Goal: Task Accomplishment & Management: Manage account settings

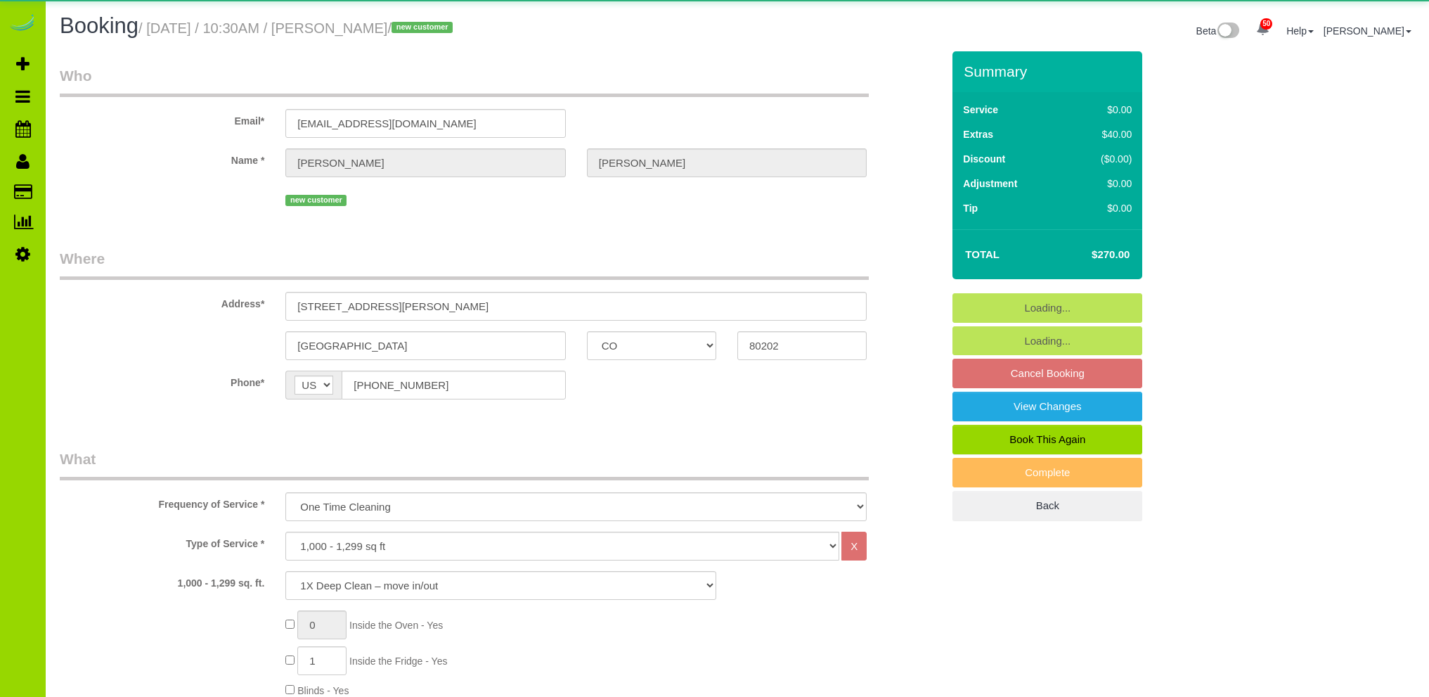
select select "CO"
select select "spot1"
select select "number:3"
select select "number:13"
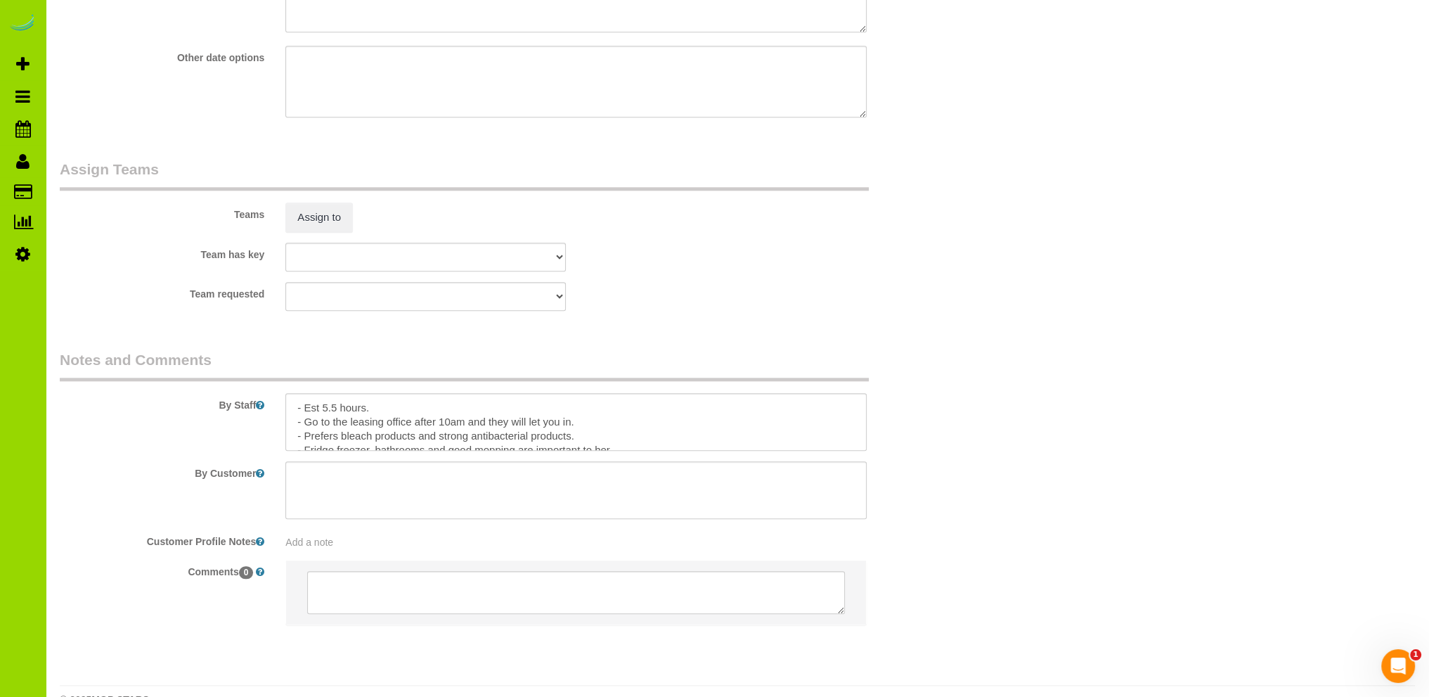
scroll to position [1895, 0]
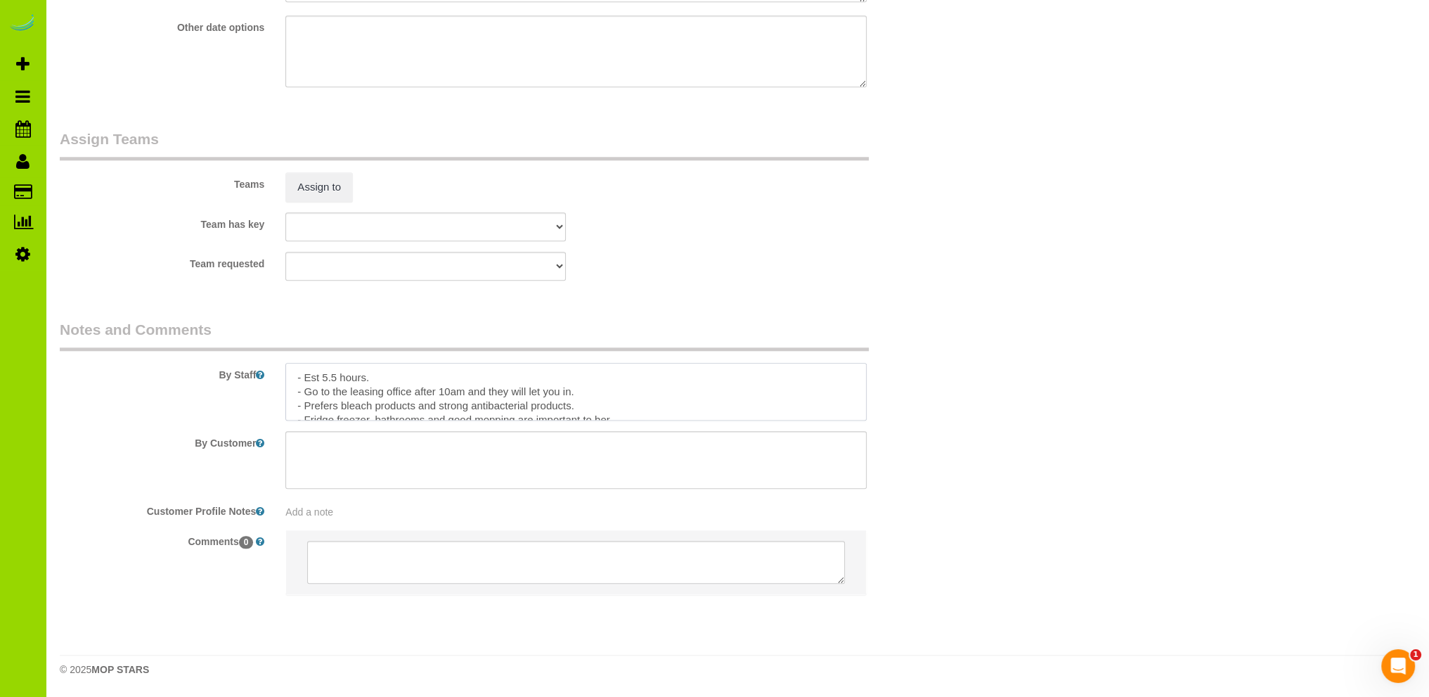
click at [596, 390] on textarea at bounding box center [575, 392] width 581 height 58
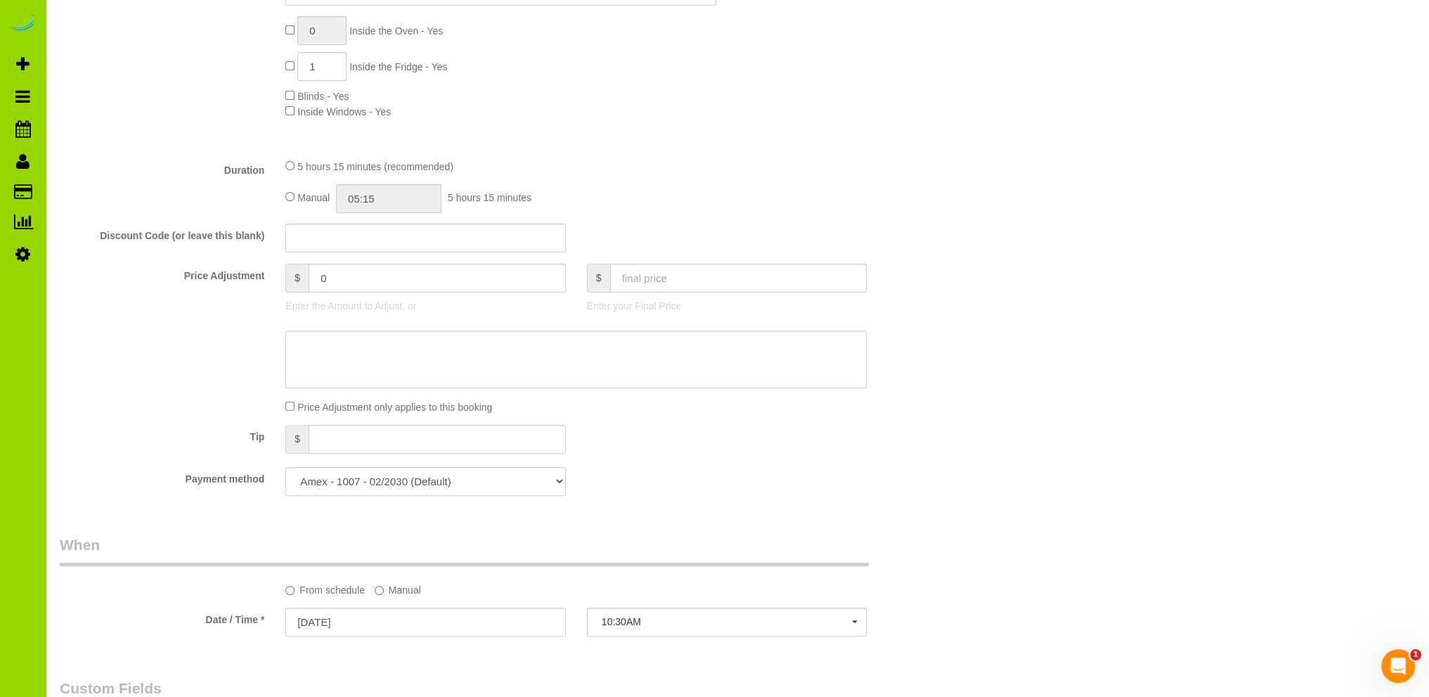
scroll to position [0, 0]
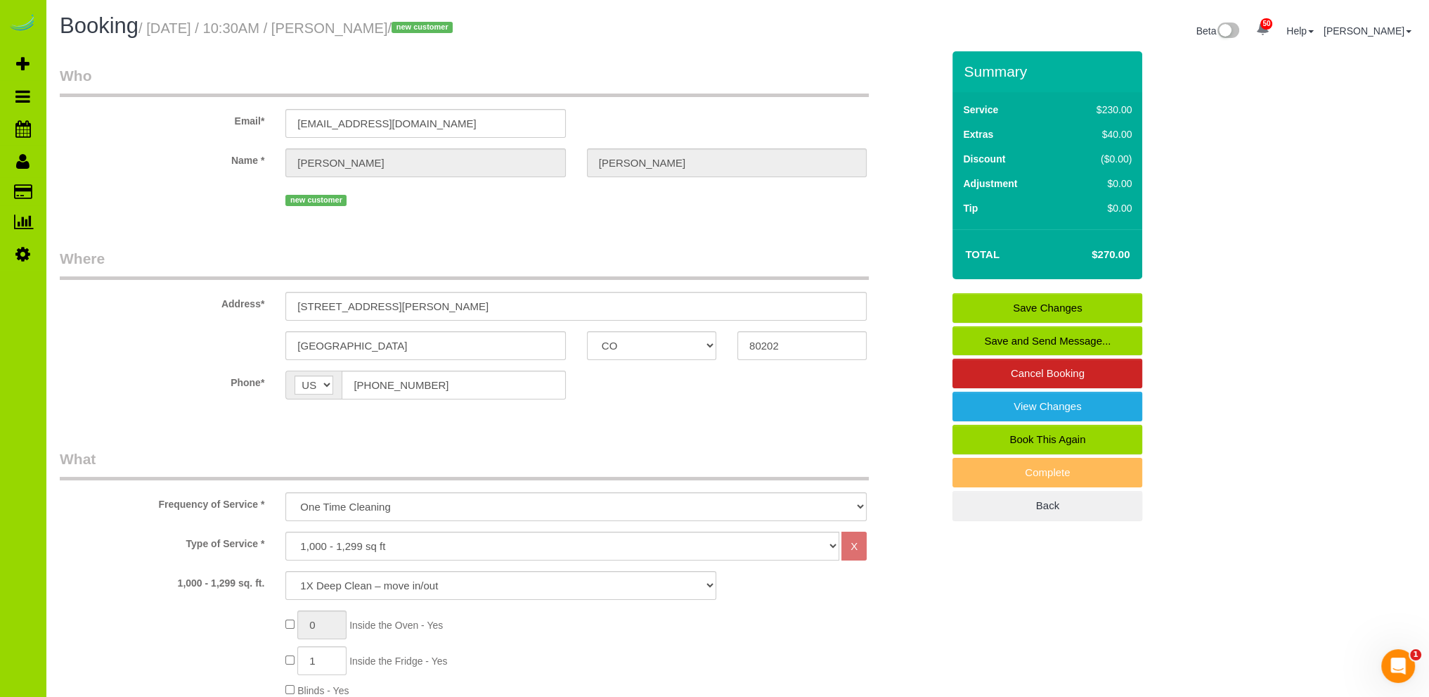
type textarea "- Est 5.5 hours. - Go to the leasing office after 10am and they will let you in…"
click at [1038, 301] on link "Save Changes" at bounding box center [1048, 308] width 190 height 30
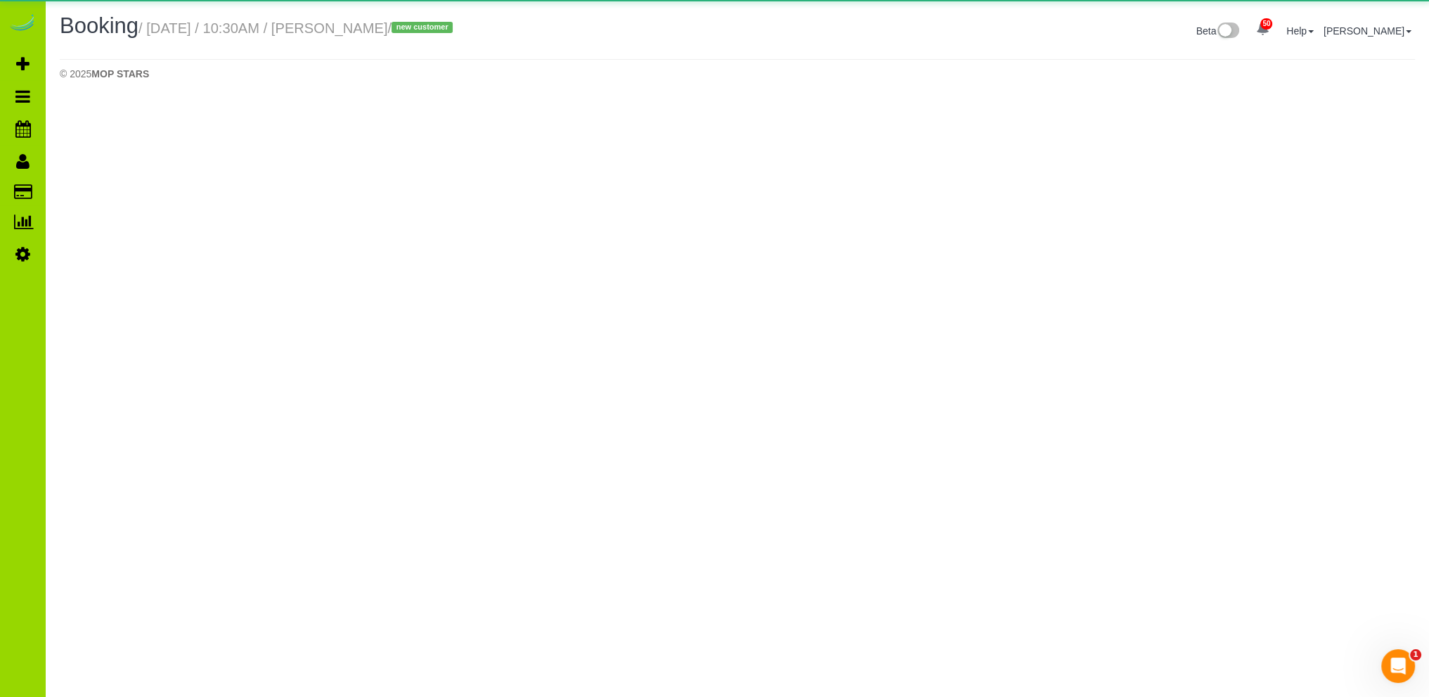
select select "CO"
select select "number:3"
select select "number:13"
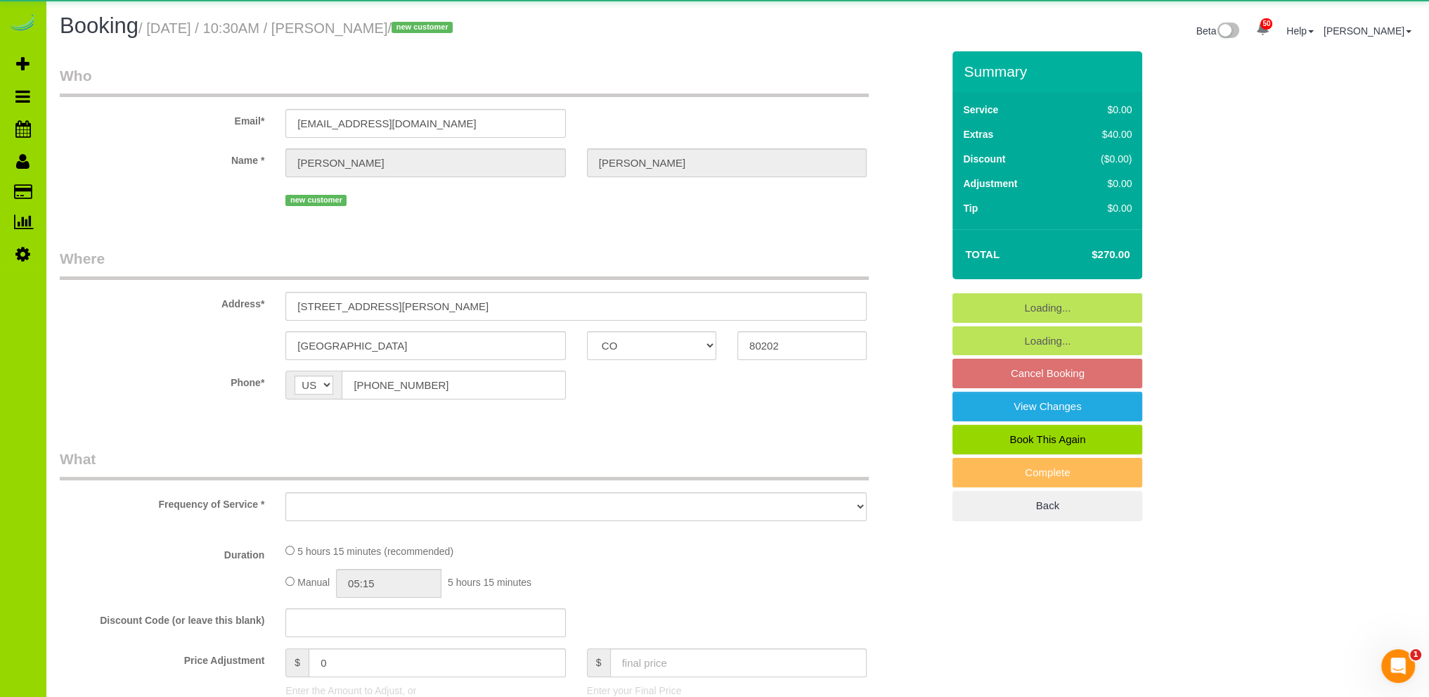
select select "object:2453"
select select "spot6"
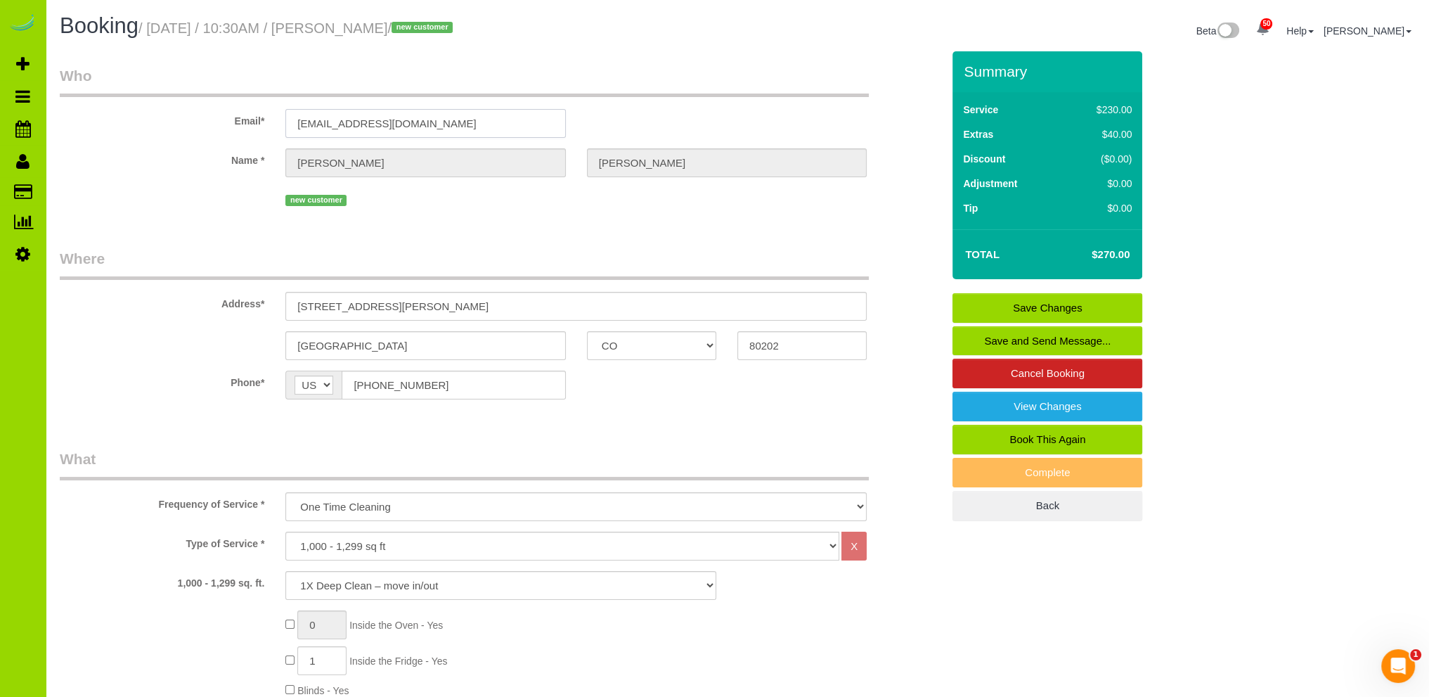
drag, startPoint x: 382, startPoint y: 120, endPoint x: 212, endPoint y: 115, distance: 170.2
click at [212, 115] on div "Email* elaineee13@gmail.com" at bounding box center [500, 101] width 903 height 72
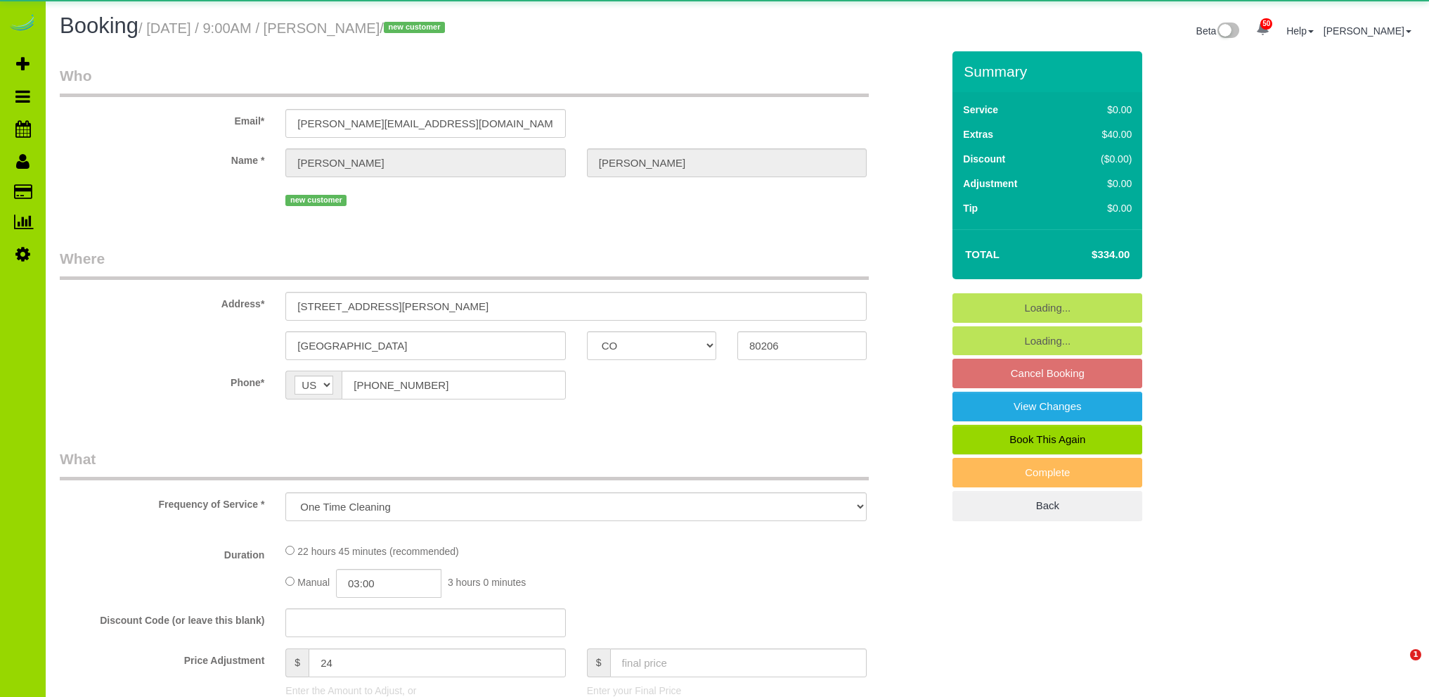
select select "CO"
select select "object:1227"
select select "string:fspay-02ff0bb3-9ccf-430b-a3dc-3f42a692856e"
select select "4"
select select "spot1"
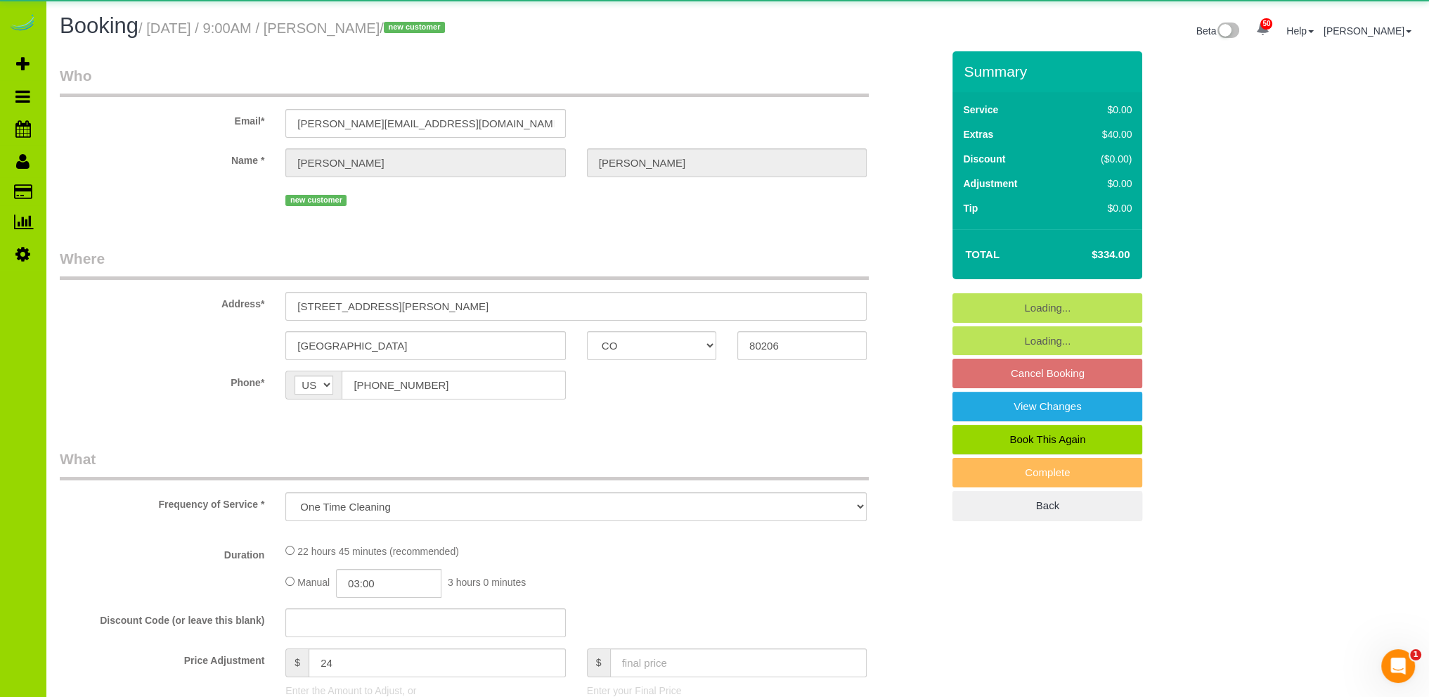
select select "number:5"
select select "number:19"
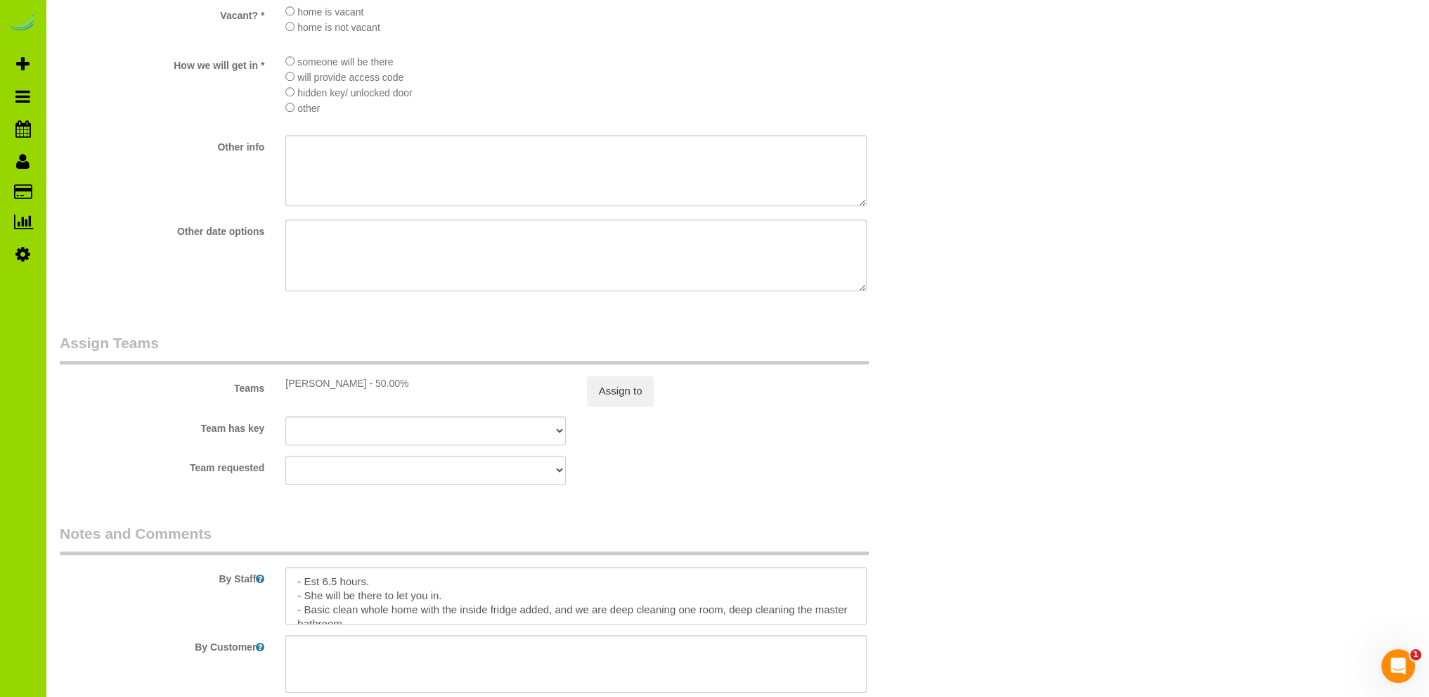
scroll to position [1903, 0]
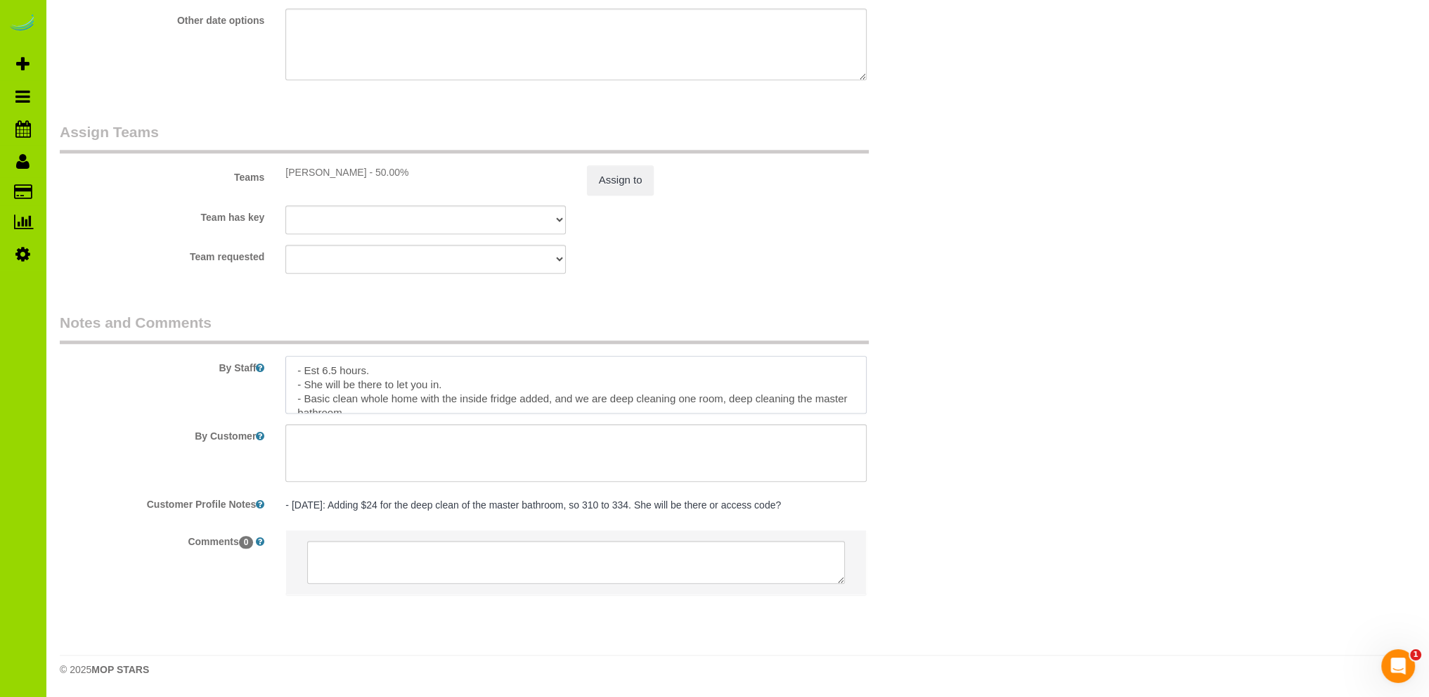
click at [587, 398] on textarea at bounding box center [575, 385] width 581 height 58
click at [529, 404] on textarea at bounding box center [575, 385] width 581 height 58
drag, startPoint x: 506, startPoint y: 410, endPoint x: 540, endPoint y: 397, distance: 36.3
click at [507, 409] on textarea at bounding box center [575, 385] width 581 height 58
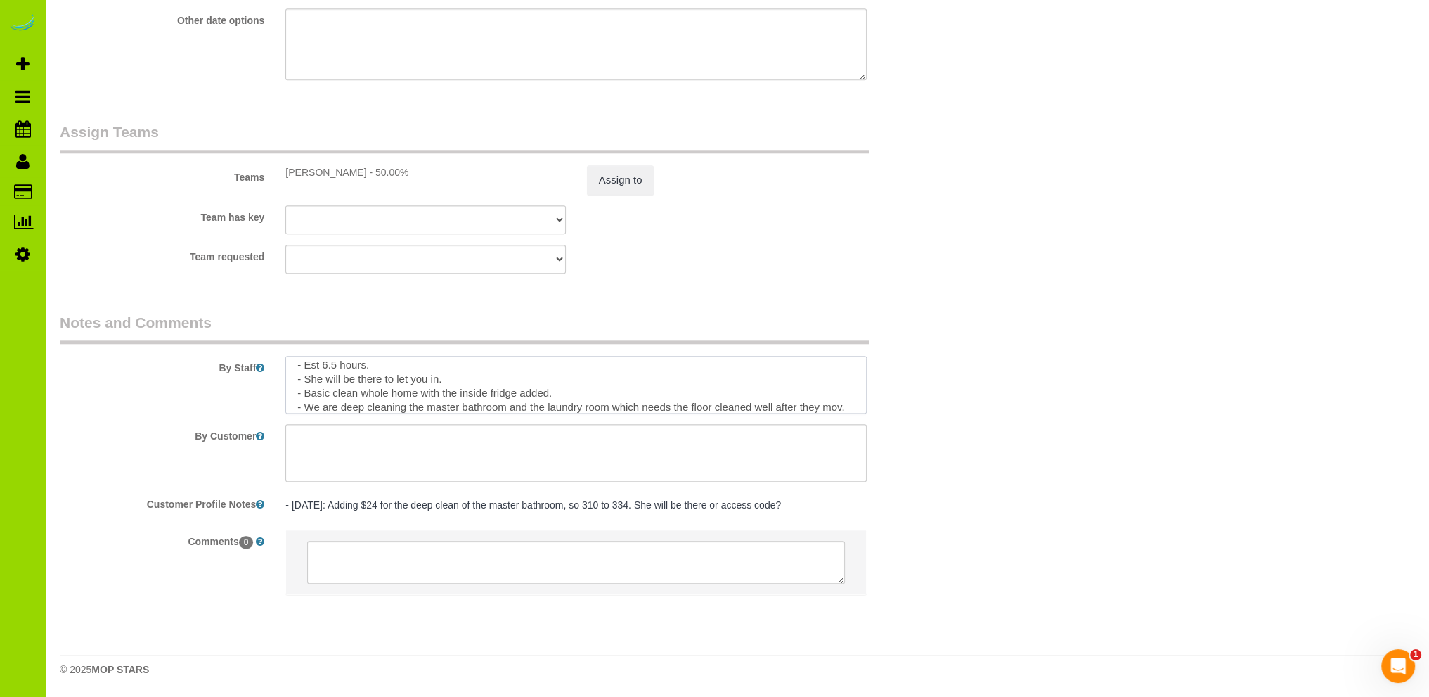
scroll to position [19, 0]
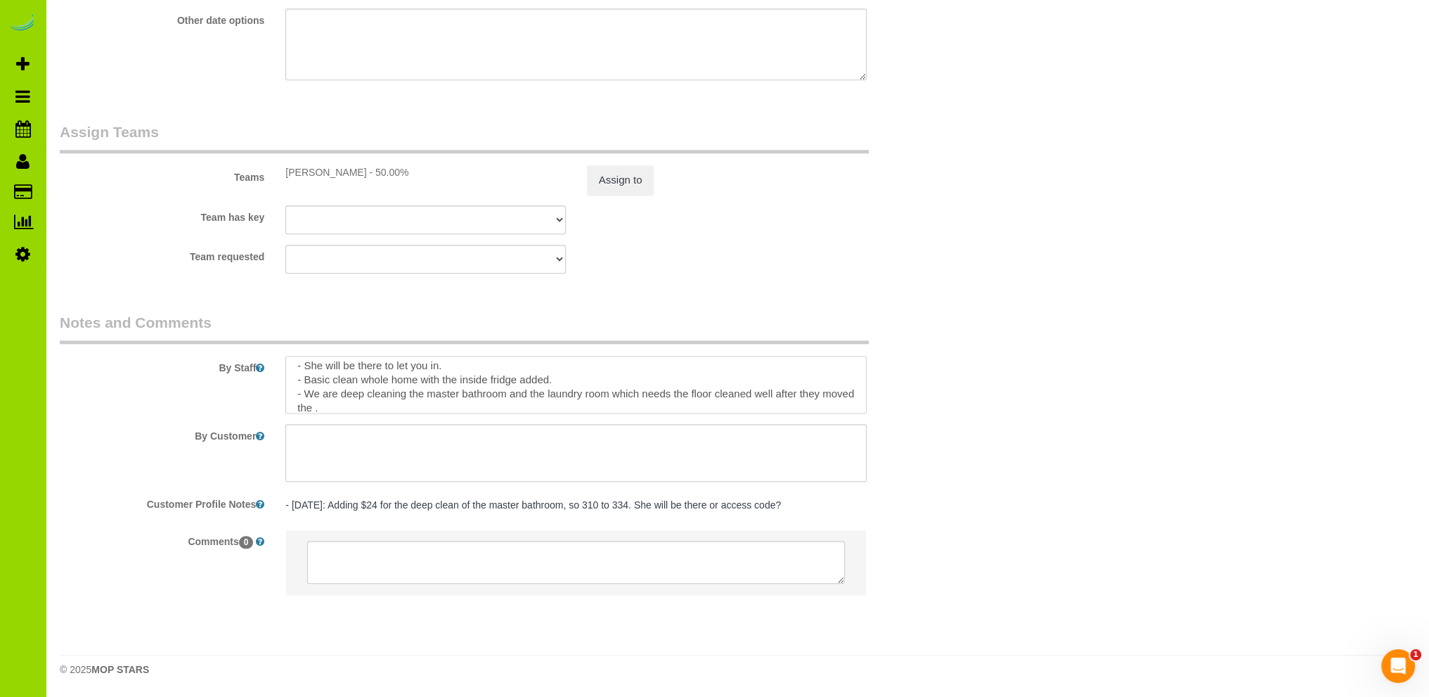
drag, startPoint x: 350, startPoint y: 407, endPoint x: 382, endPoint y: 394, distance: 34.3
click at [350, 407] on textarea at bounding box center [575, 385] width 581 height 58
drag, startPoint x: 536, startPoint y: 408, endPoint x: 602, endPoint y: 377, distance: 72.3
click at [536, 407] on textarea at bounding box center [575, 385] width 581 height 58
click at [530, 404] on textarea at bounding box center [575, 385] width 581 height 58
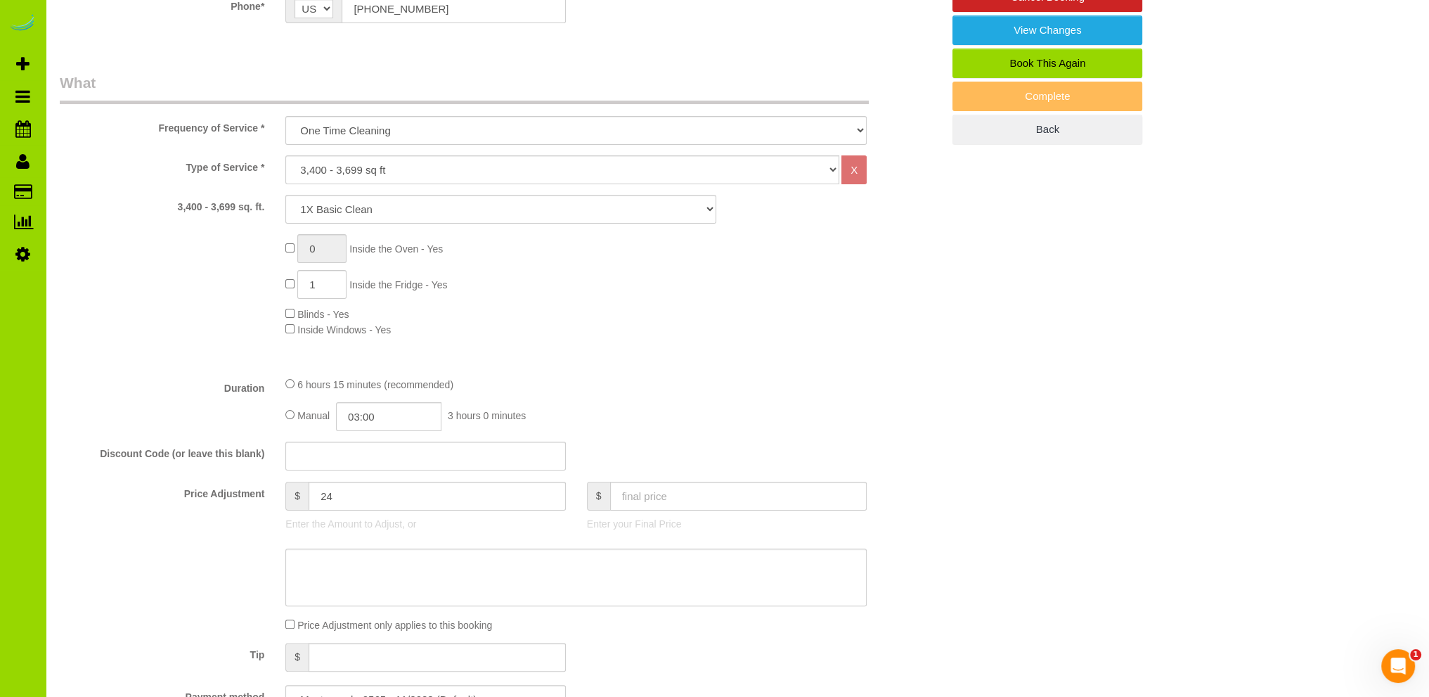
scroll to position [0, 0]
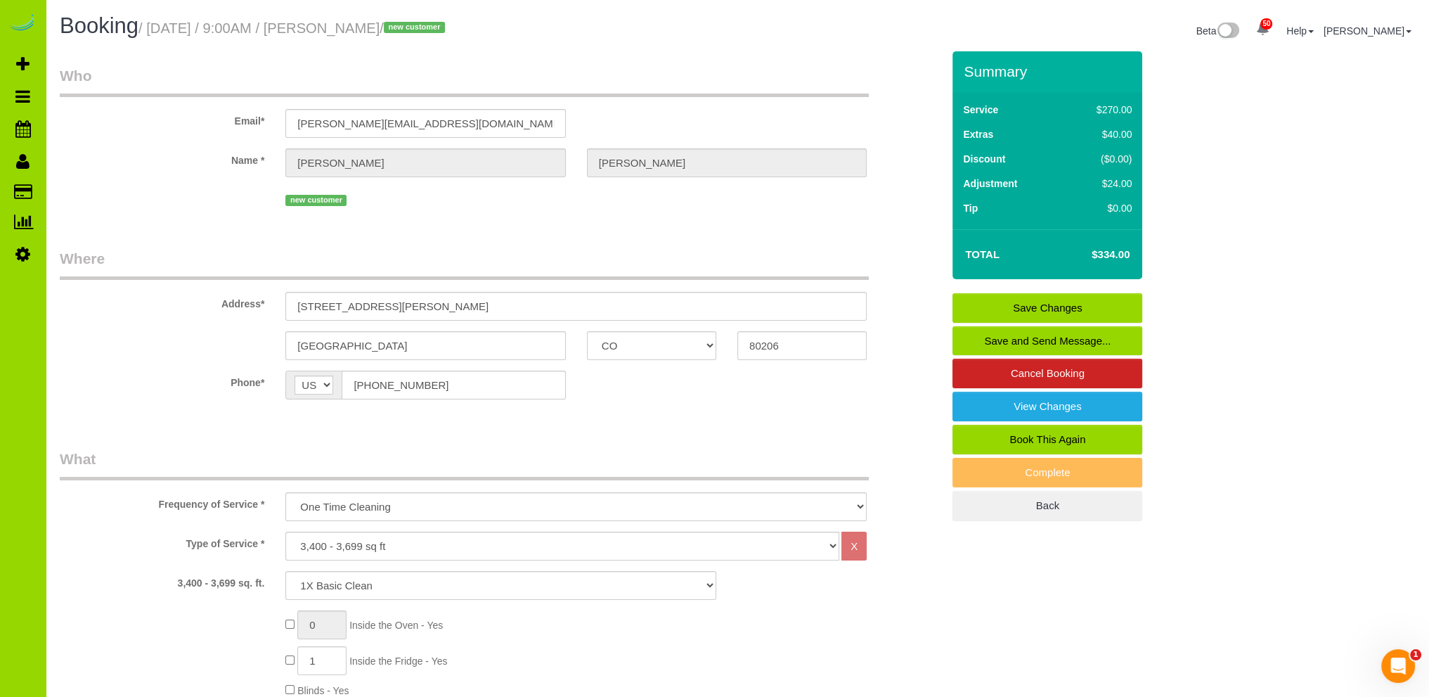
type textarea "- Est 6.5 hours. - She will be there to let you in. - Basic clean whole home wi…"
click at [1030, 302] on link "Save Changes" at bounding box center [1048, 308] width 190 height 30
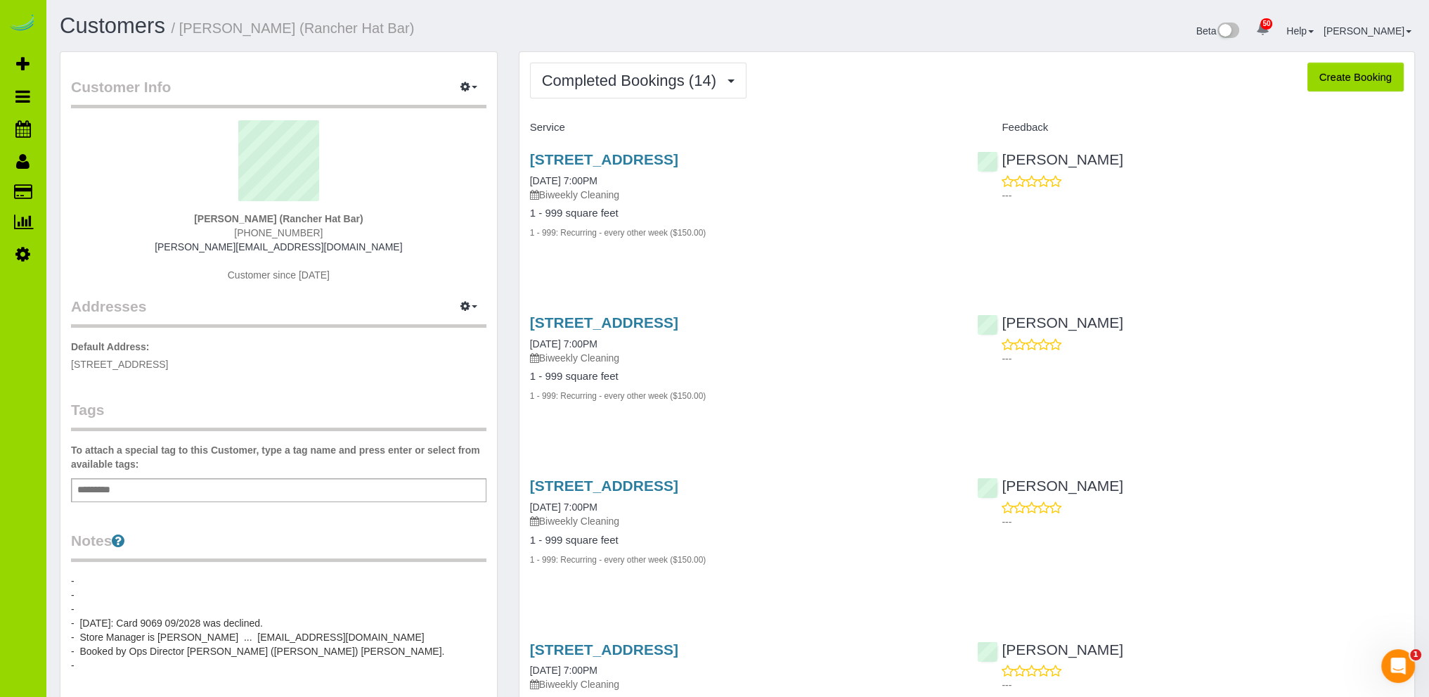
scroll to position [141, 0]
